Goal: Entertainment & Leisure: Browse casually

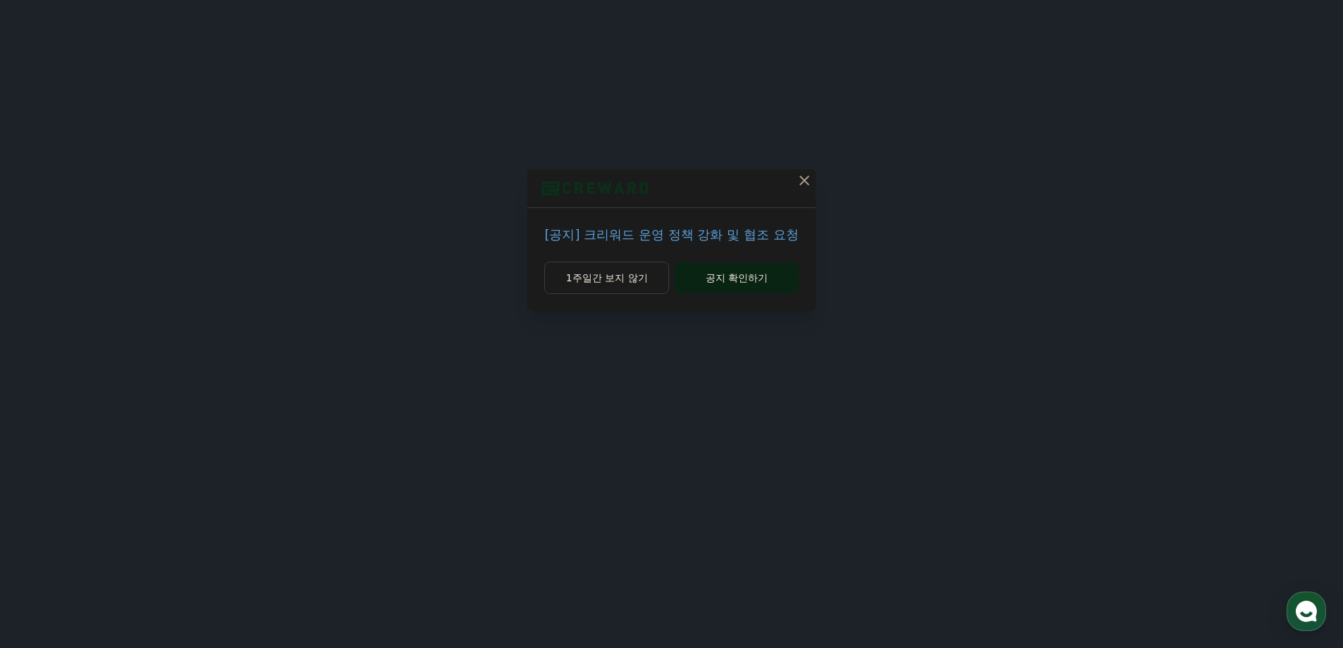
click at [735, 278] on button "공지 확인하기" at bounding box center [736, 277] width 123 height 31
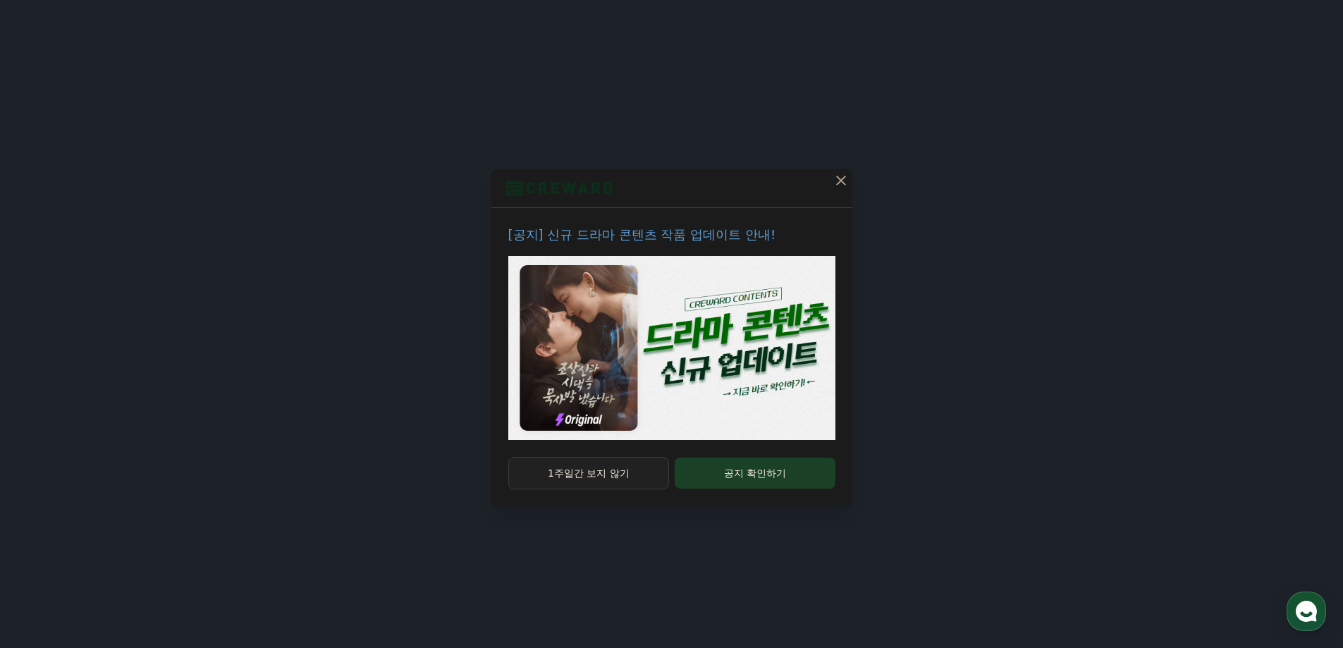
click at [580, 482] on button "1주일간 보지 않기" at bounding box center [588, 473] width 161 height 32
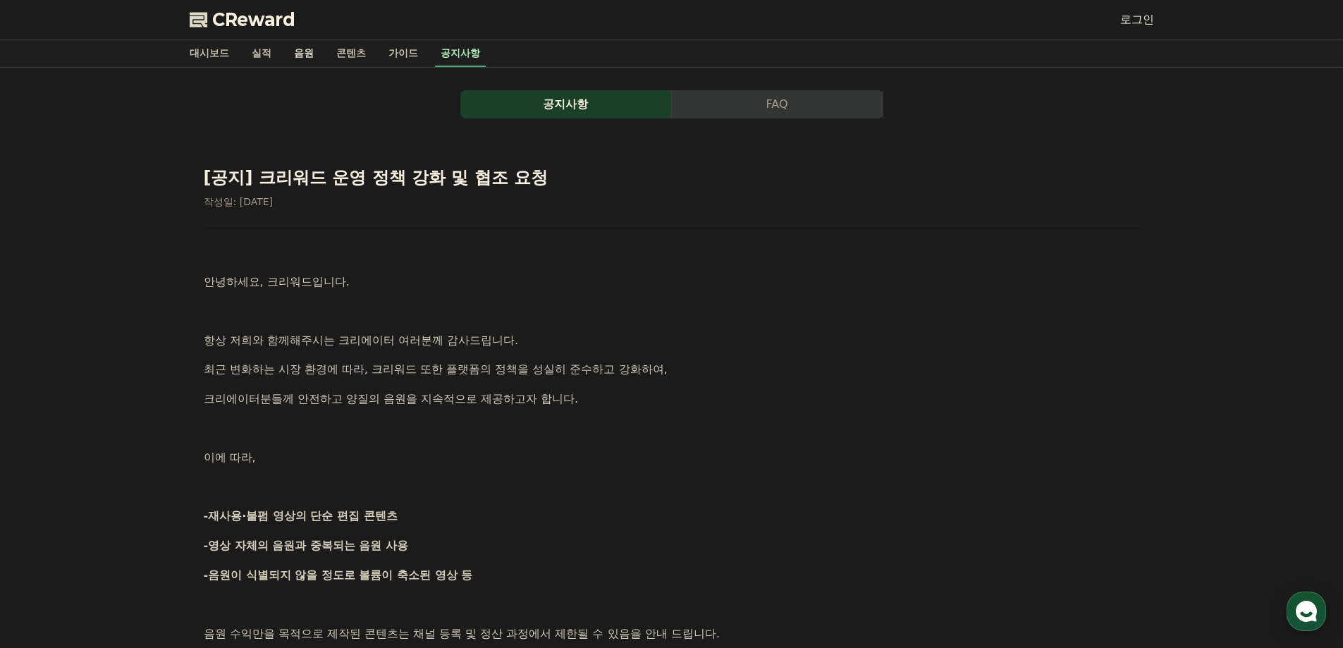
click at [304, 51] on link "음원" at bounding box center [304, 53] width 42 height 27
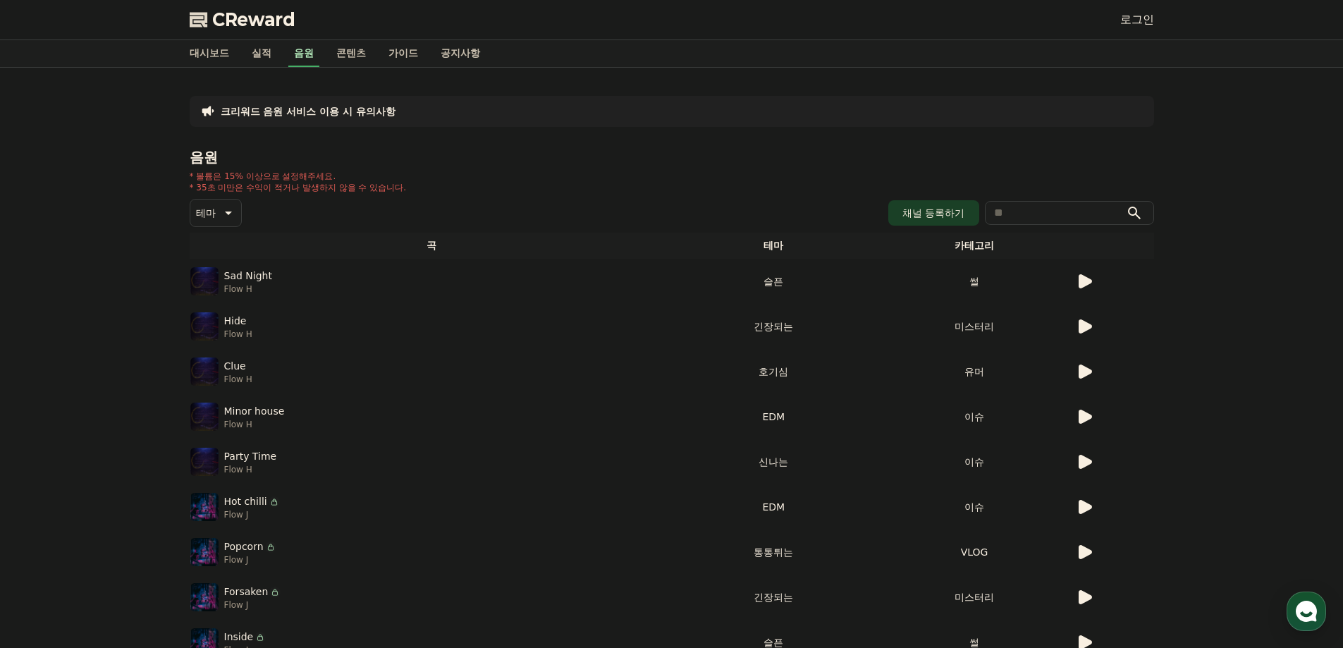
click at [1072, 280] on td "썰" at bounding box center [974, 281] width 201 height 45
click at [1084, 281] on icon at bounding box center [1085, 281] width 13 height 14
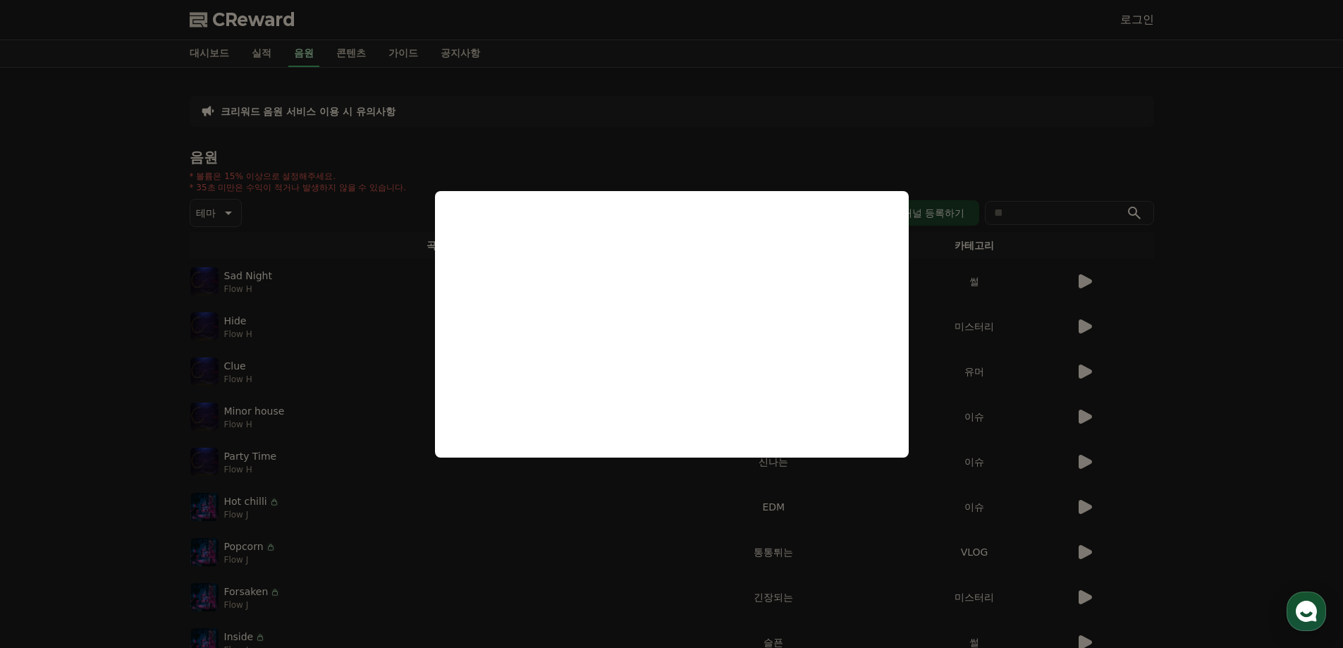
click at [1178, 398] on button "close modal" at bounding box center [671, 324] width 1343 height 648
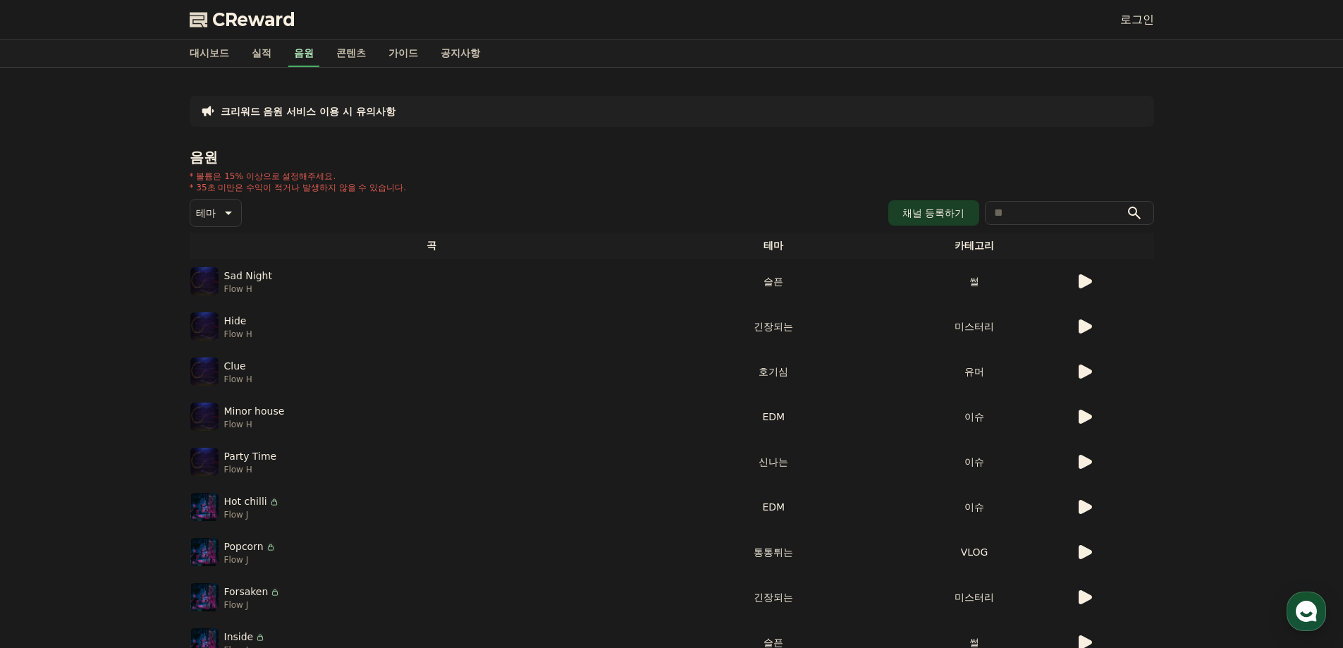
click at [215, 215] on p "테마" at bounding box center [206, 213] width 20 height 20
click at [390, 153] on h4 "음원" at bounding box center [672, 157] width 964 height 16
click at [291, 185] on p "* 35초 미만은 수익이 적거나 발생하지 않을 수 있습니다." at bounding box center [298, 187] width 217 height 11
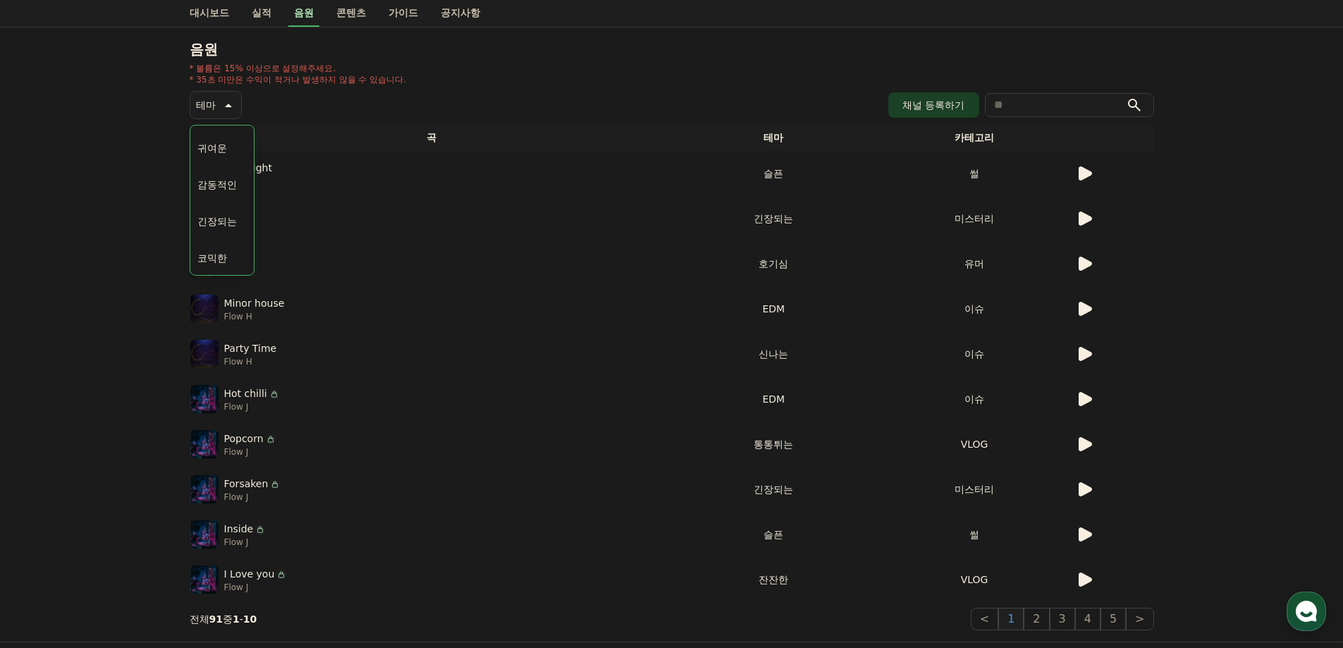
scroll to position [0, 0]
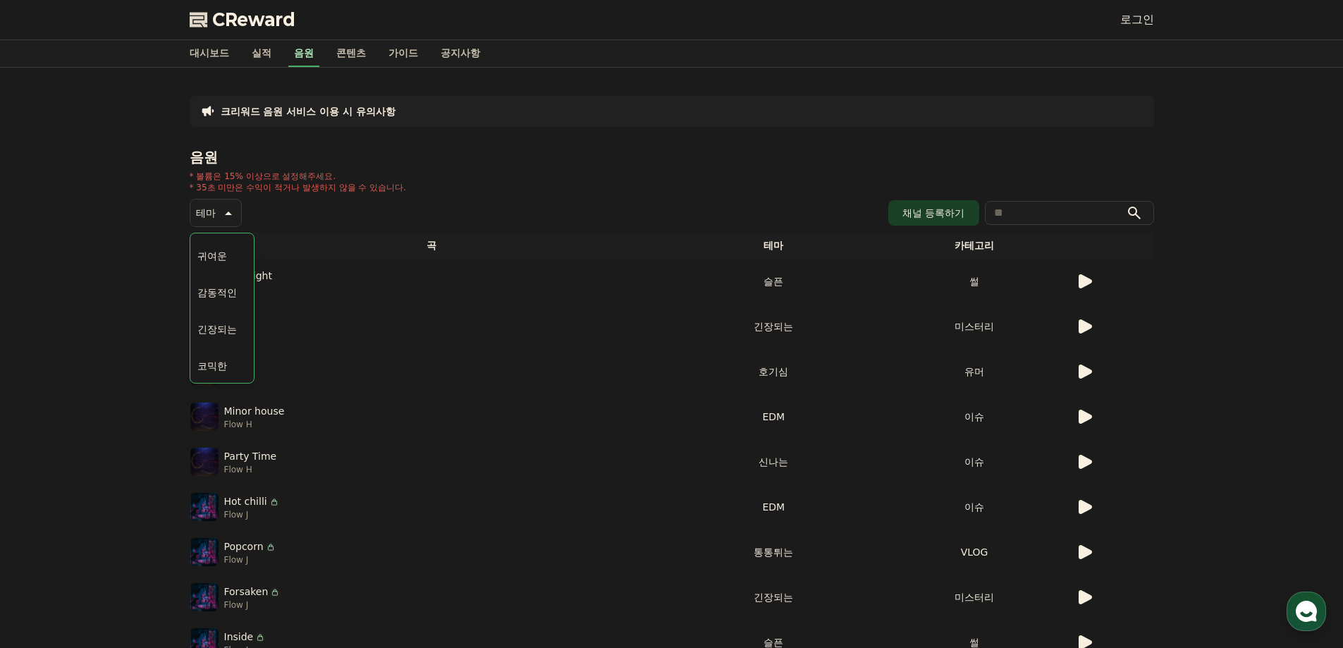
click at [325, 161] on h4 "음원" at bounding box center [672, 157] width 964 height 16
click at [200, 243] on button "전체" at bounding box center [207, 250] width 31 height 31
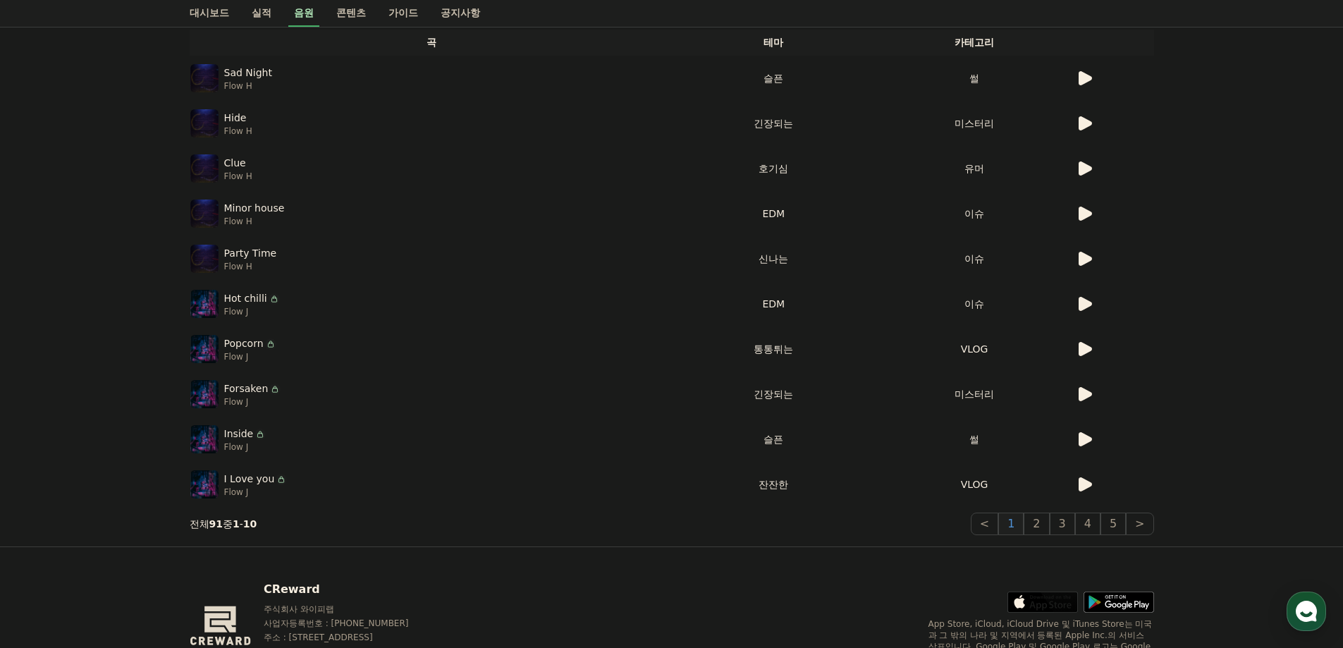
scroll to position [277, 0]
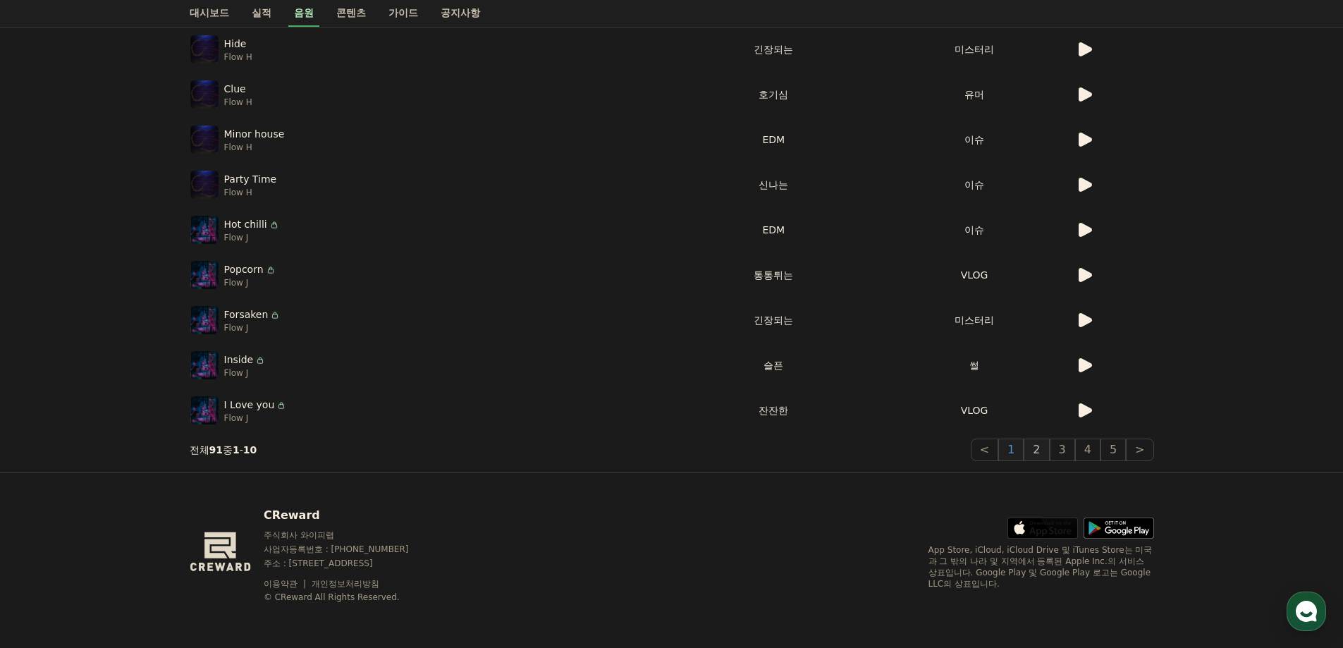
click at [1035, 446] on button "2" at bounding box center [1036, 450] width 25 height 23
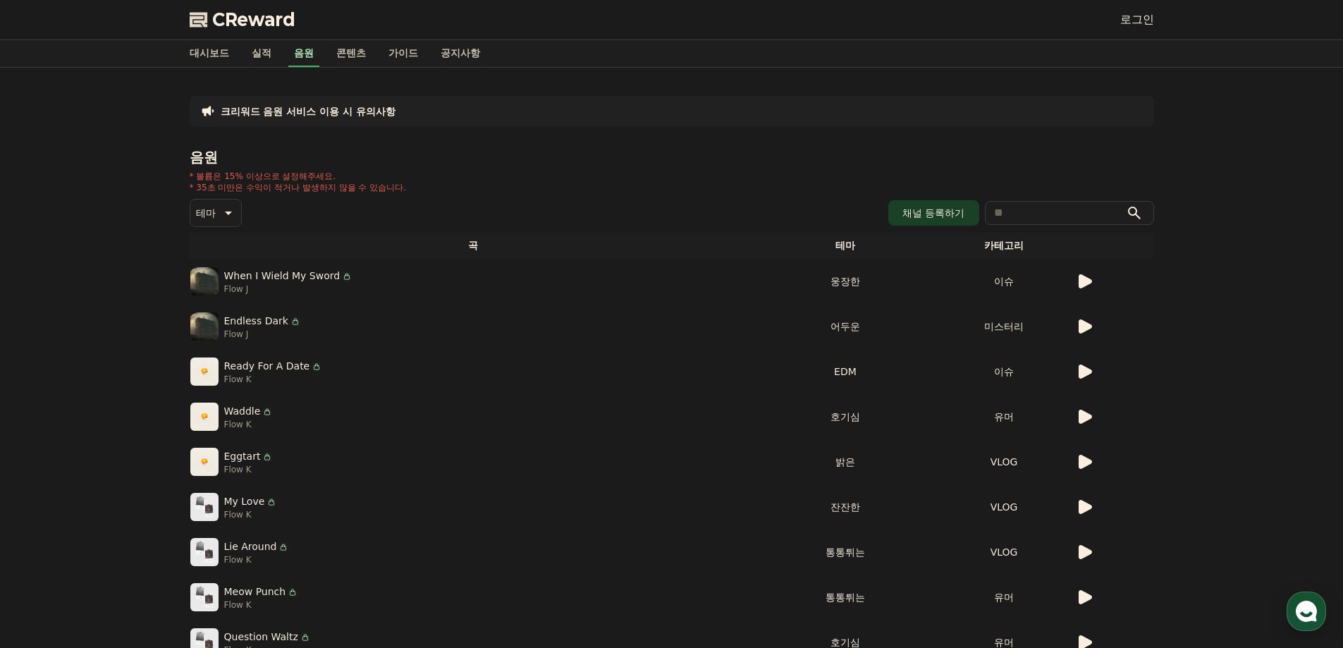
click at [1089, 281] on icon at bounding box center [1085, 281] width 13 height 14
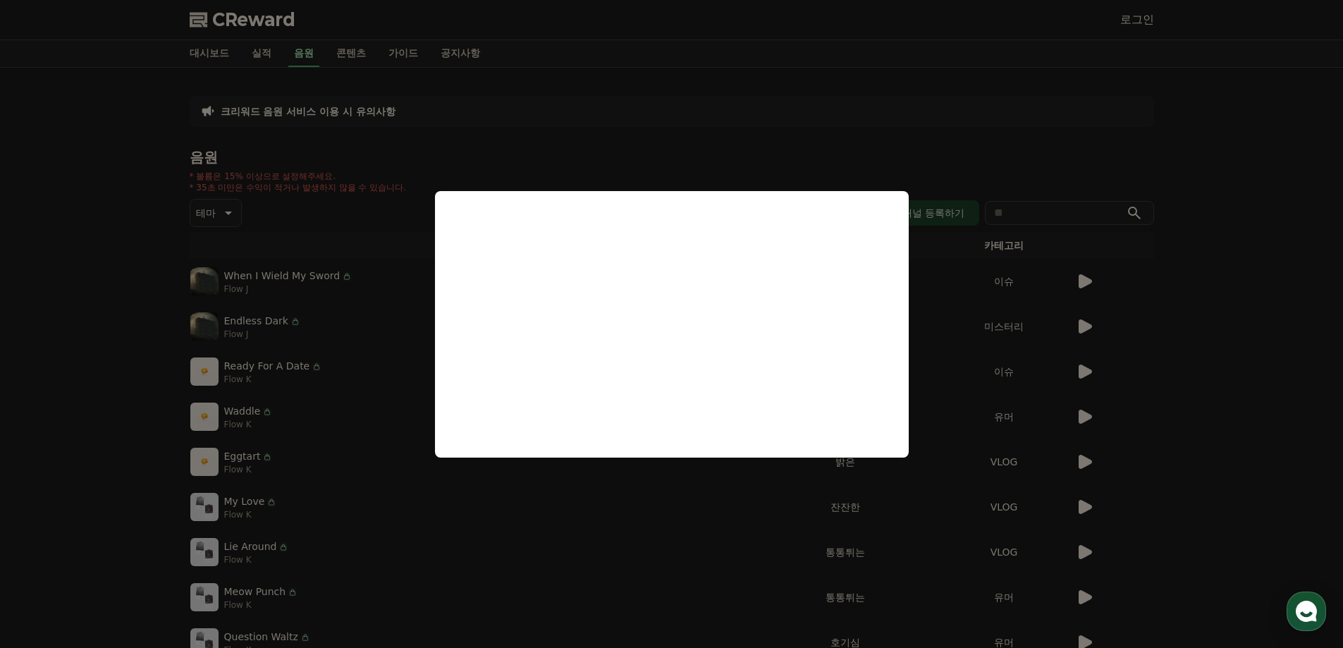
click at [1103, 384] on button "close modal" at bounding box center [671, 324] width 1343 height 648
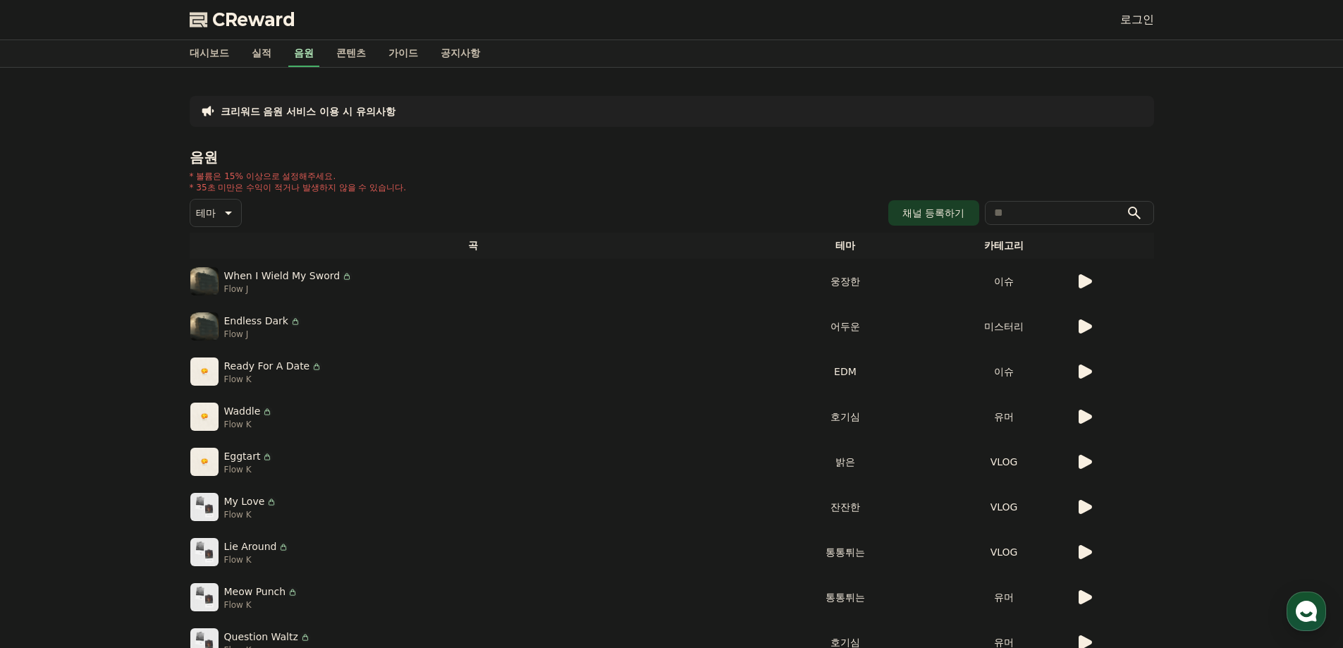
click at [1084, 422] on icon at bounding box center [1085, 417] width 13 height 14
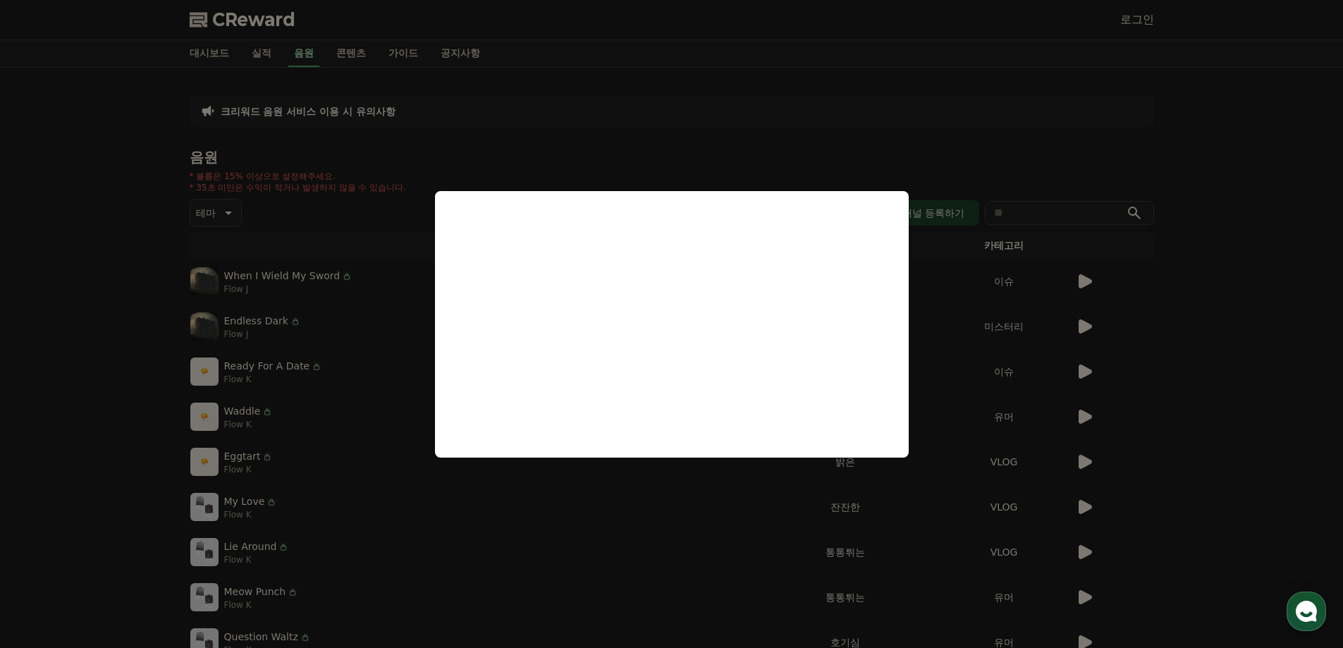
click at [1170, 340] on button "close modal" at bounding box center [671, 324] width 1343 height 648
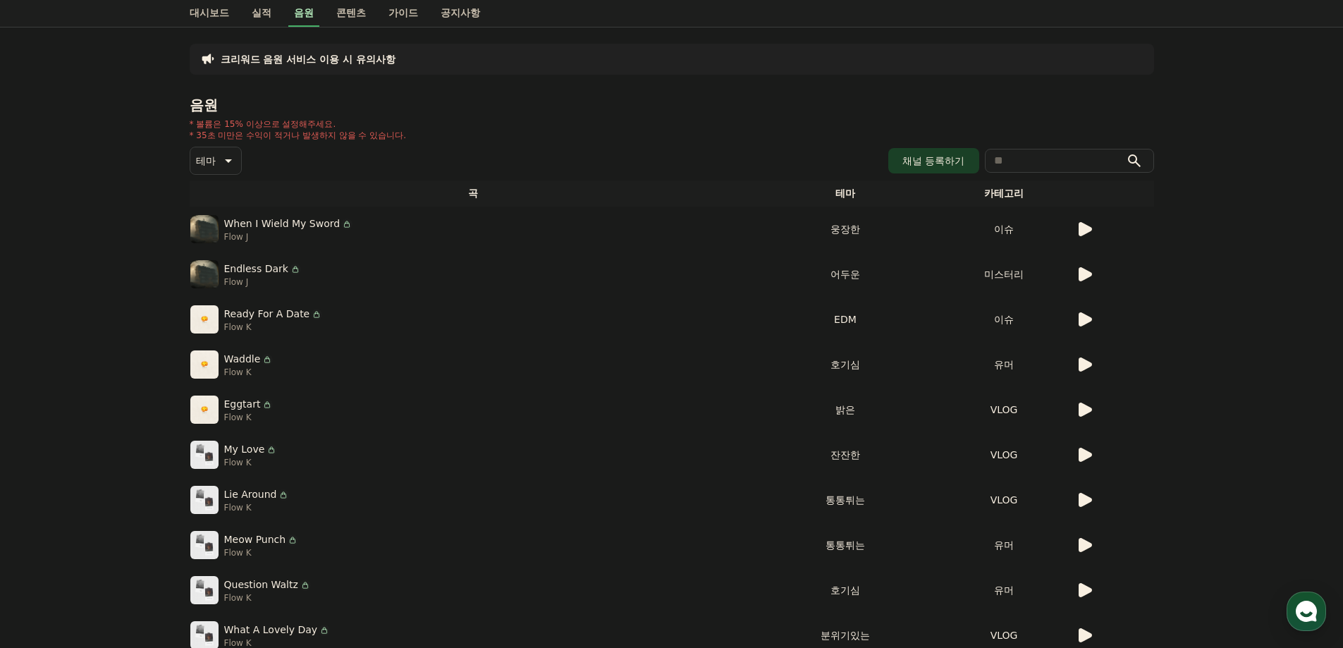
scroll to position [141, 0]
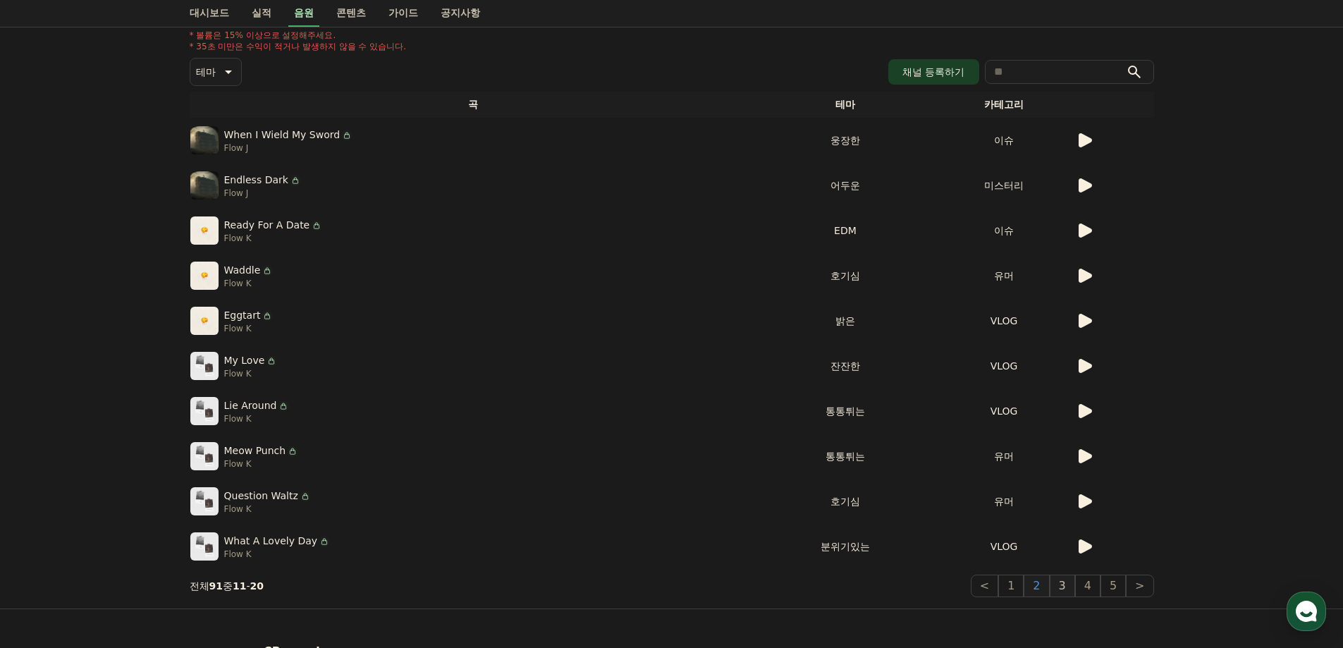
click at [1059, 577] on button "3" at bounding box center [1062, 586] width 25 height 23
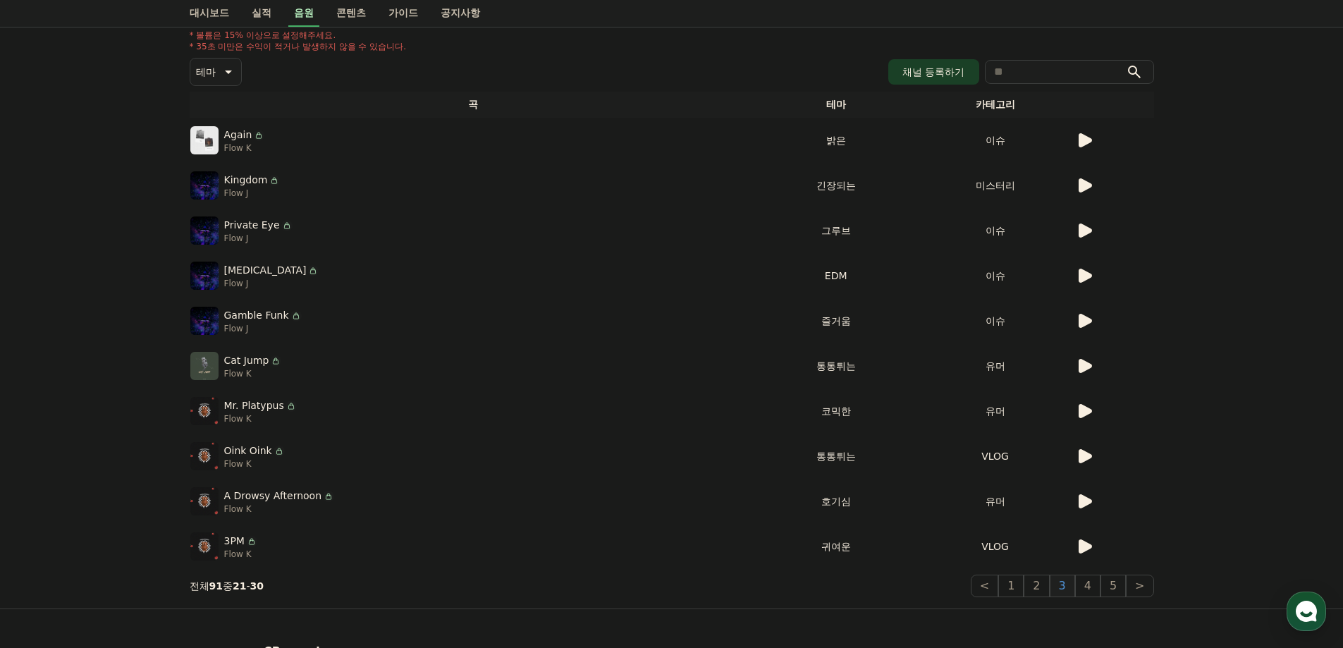
click at [1083, 190] on icon at bounding box center [1085, 185] width 13 height 14
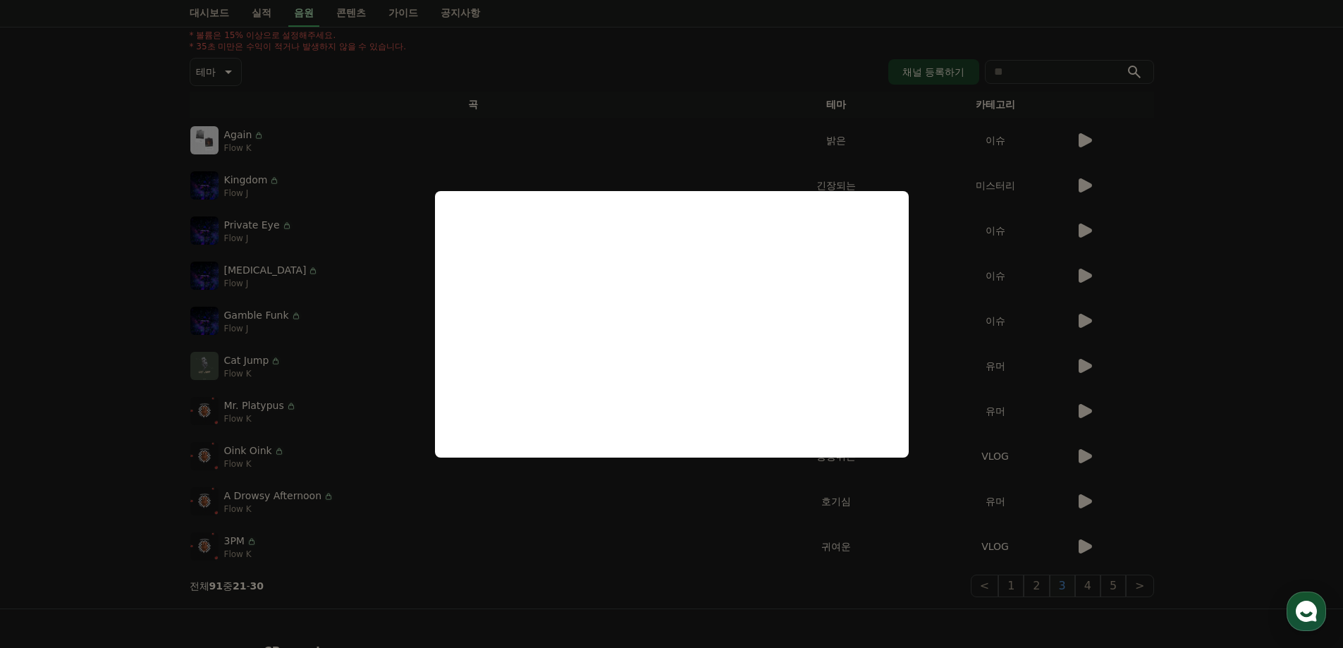
click at [1203, 458] on button "close modal" at bounding box center [671, 324] width 1343 height 648
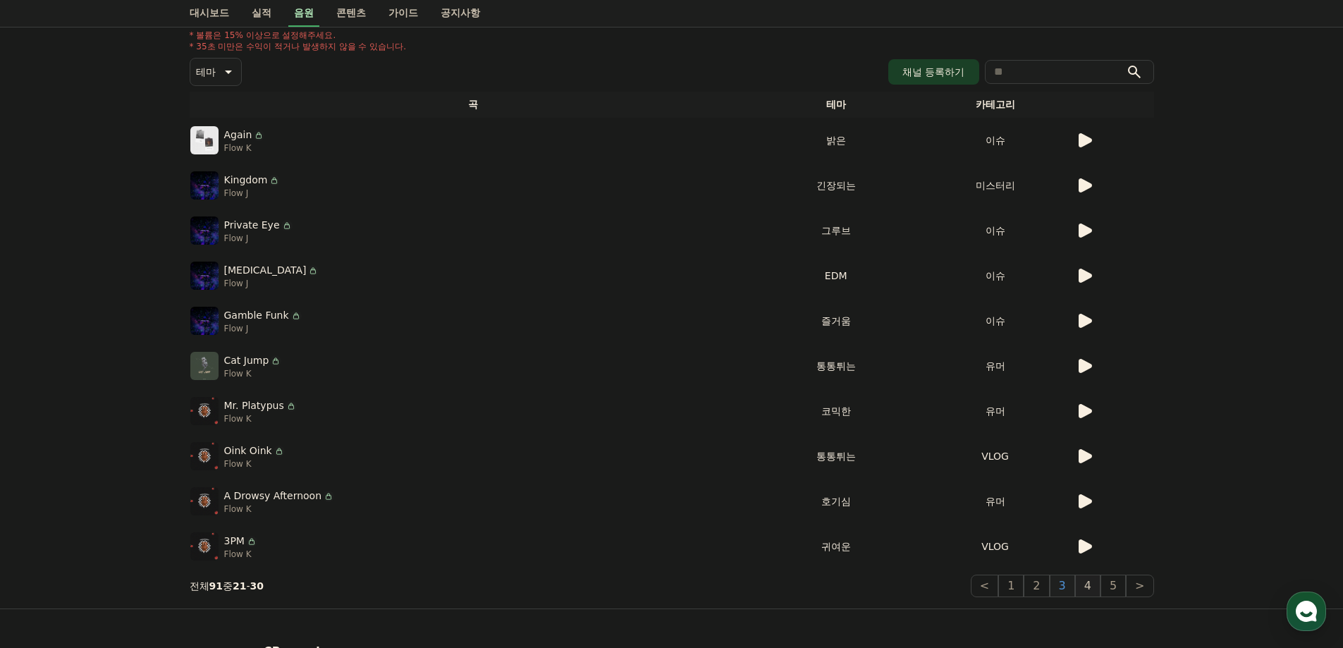
click at [1084, 581] on button "4" at bounding box center [1087, 586] width 25 height 23
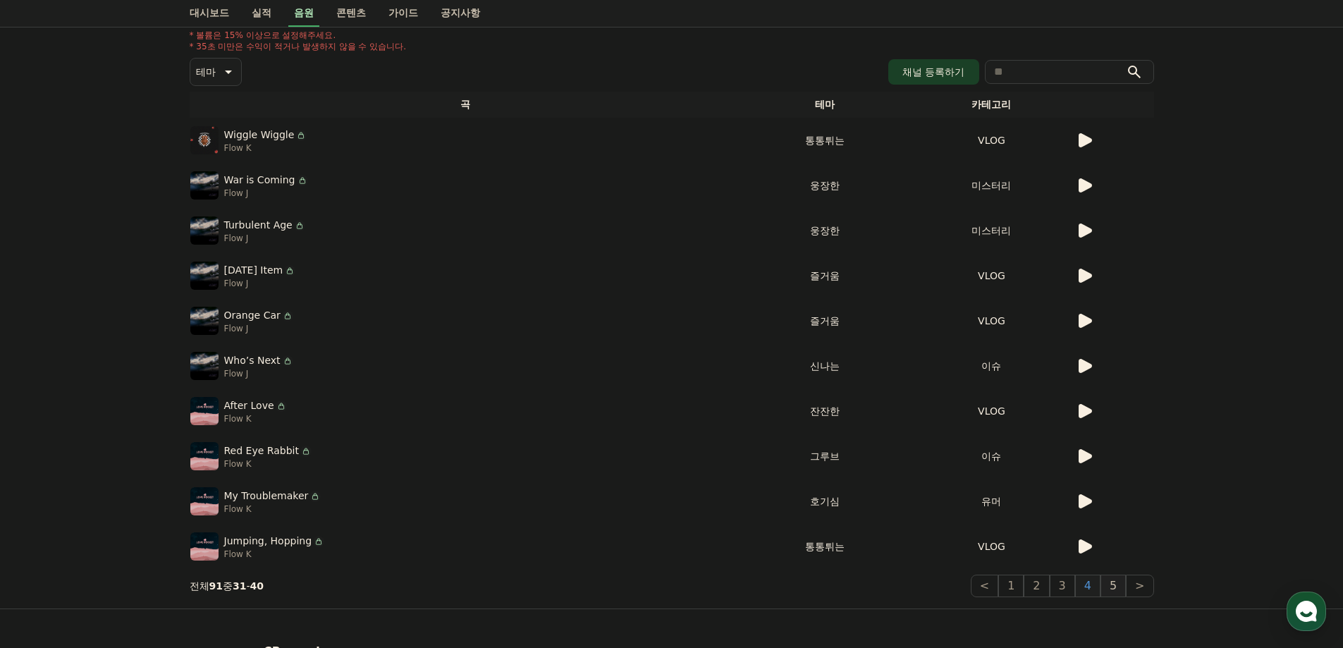
click at [1123, 587] on button "5" at bounding box center [1113, 586] width 25 height 23
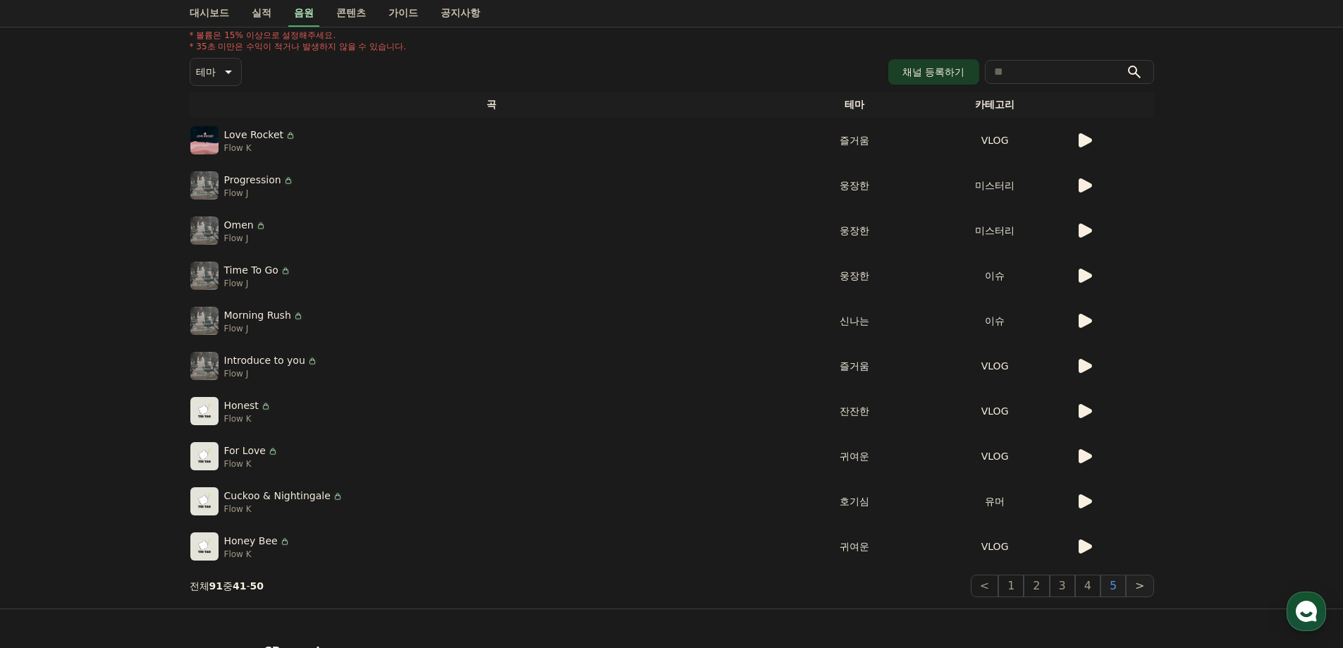
click at [1137, 584] on button ">" at bounding box center [1139, 586] width 27 height 23
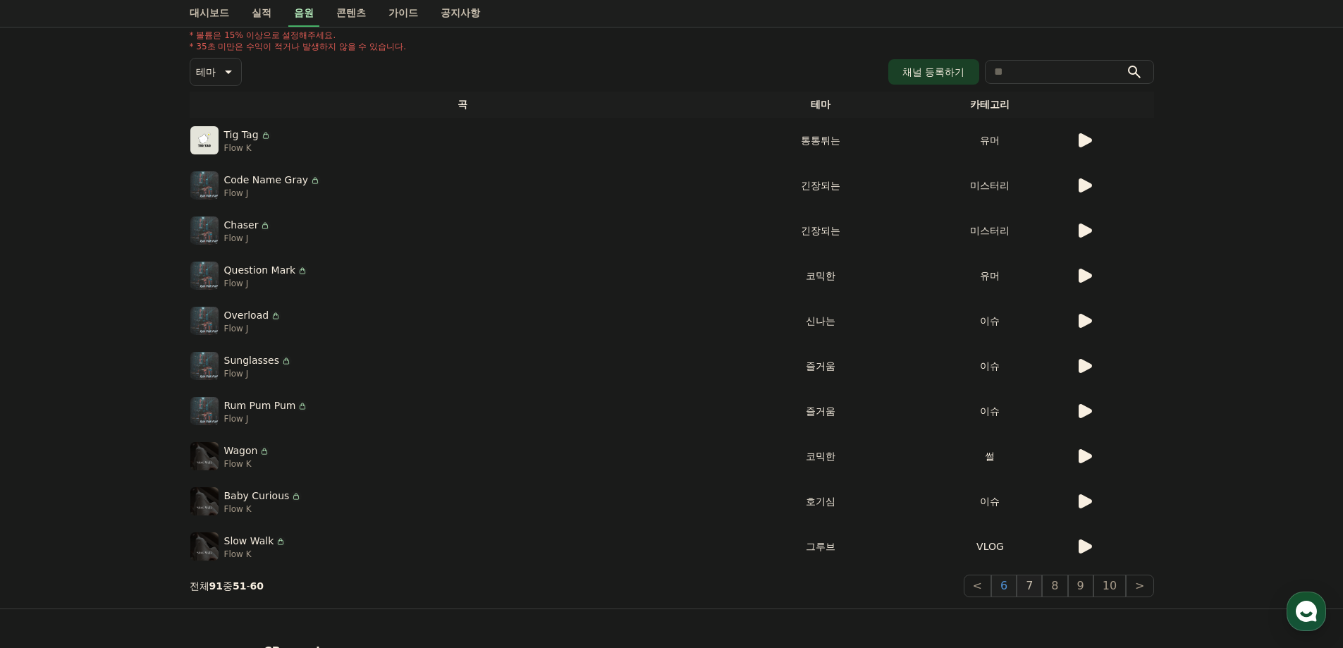
click at [1031, 584] on button "7" at bounding box center [1029, 586] width 25 height 23
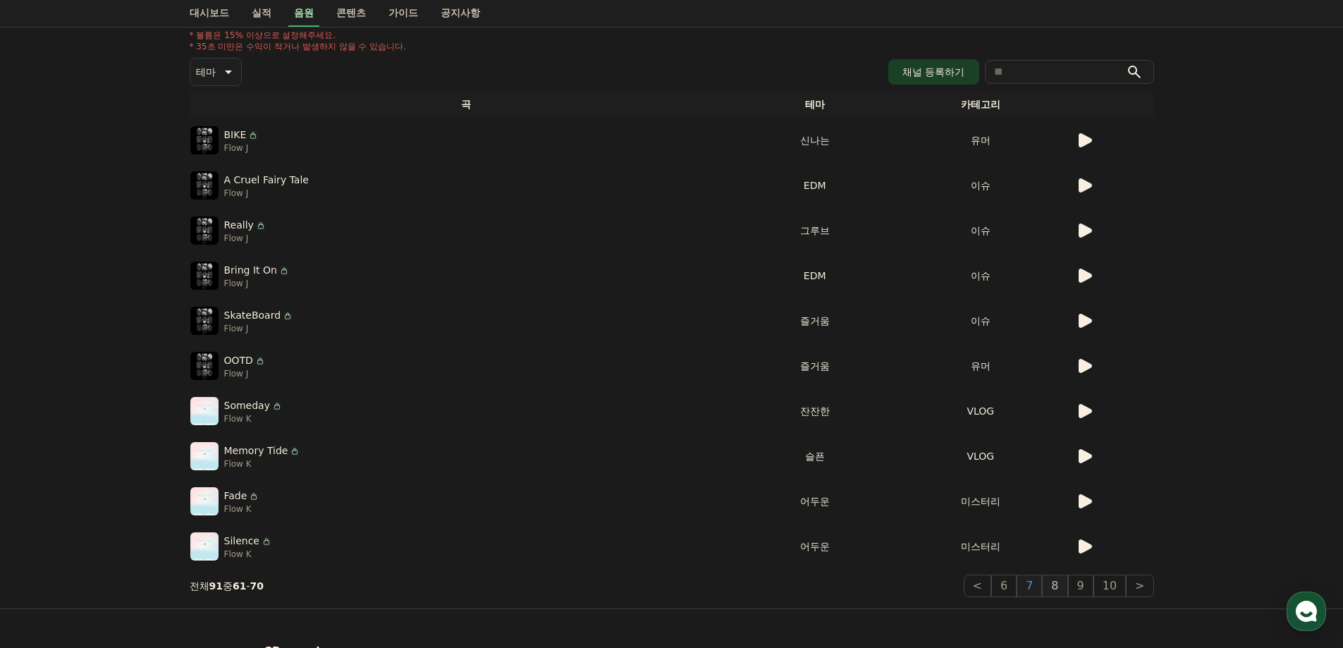
click at [1060, 582] on button "8" at bounding box center [1054, 586] width 25 height 23
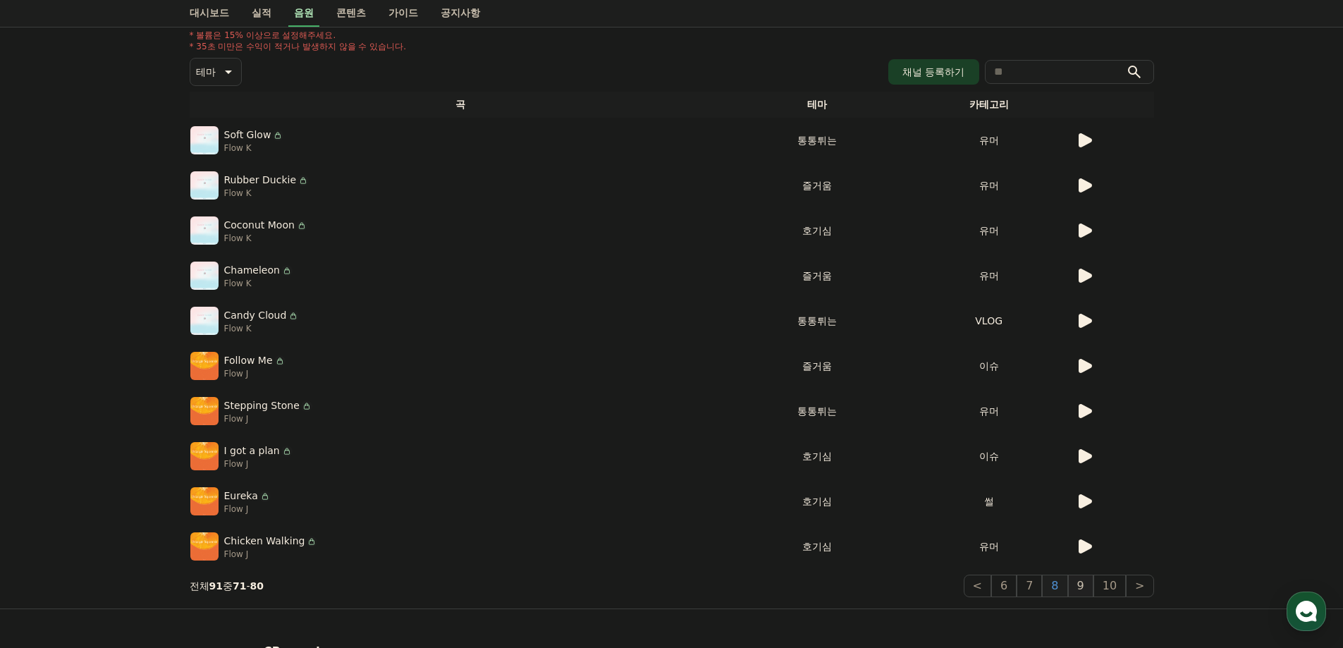
click at [1081, 581] on button "9" at bounding box center [1080, 586] width 25 height 23
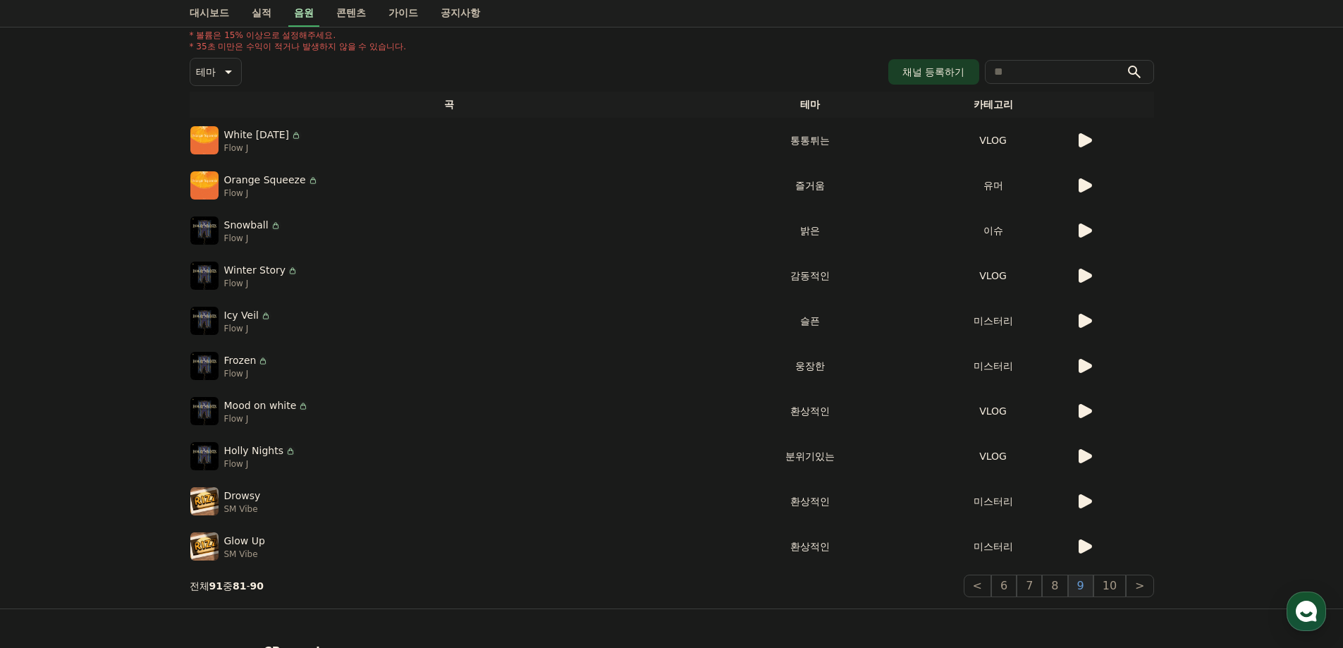
click at [1093, 579] on button "9" at bounding box center [1080, 586] width 25 height 23
click at [1120, 582] on button "10" at bounding box center [1109, 586] width 32 height 23
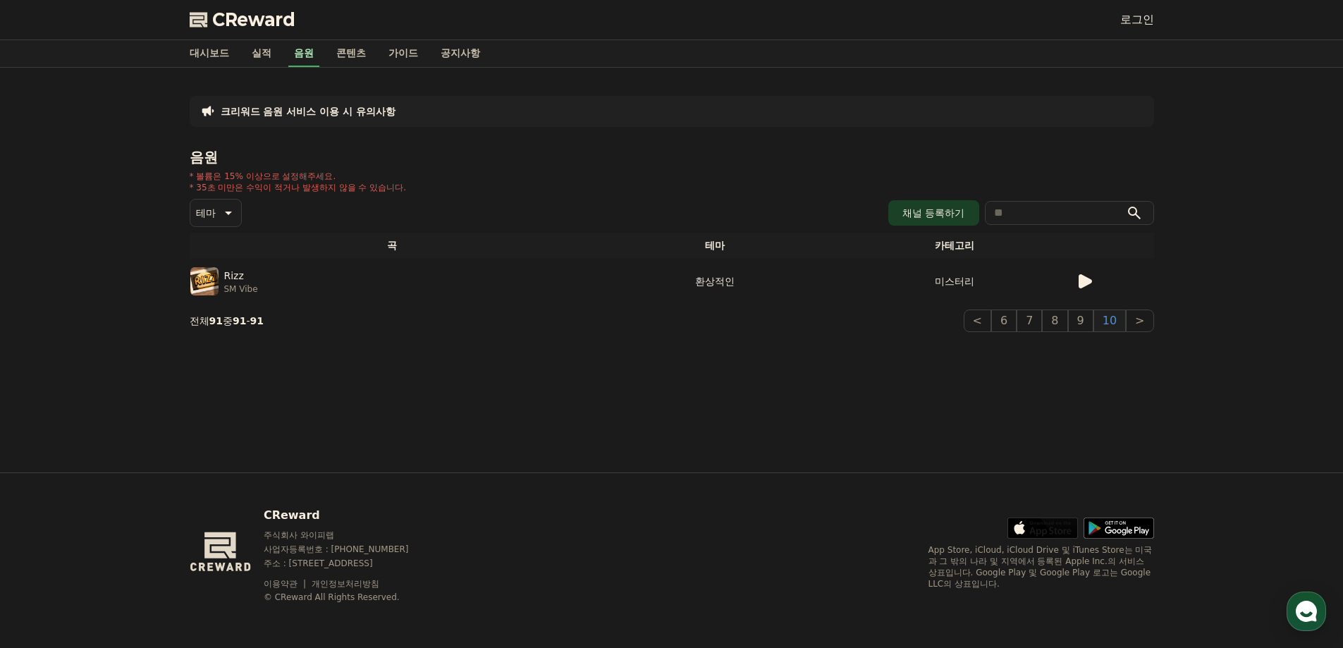
click at [1085, 281] on icon at bounding box center [1085, 281] width 13 height 14
